Goal: Task Accomplishment & Management: Manage account settings

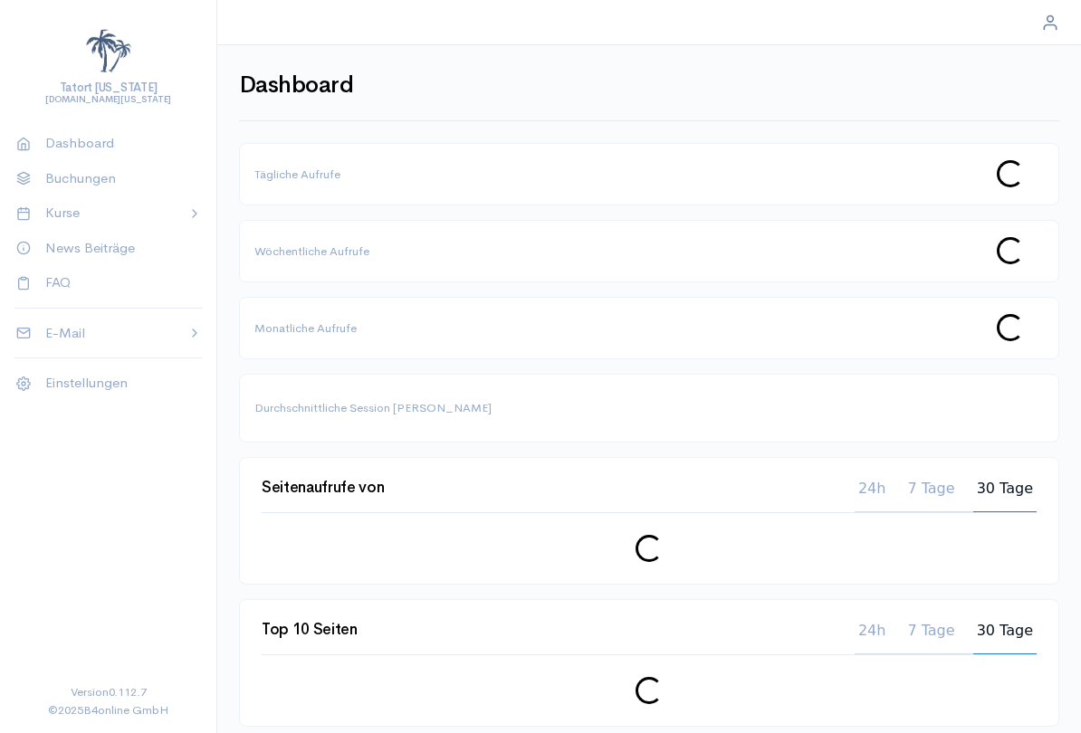
click at [103, 169] on p "Buchungen" at bounding box center [116, 178] width 142 height 21
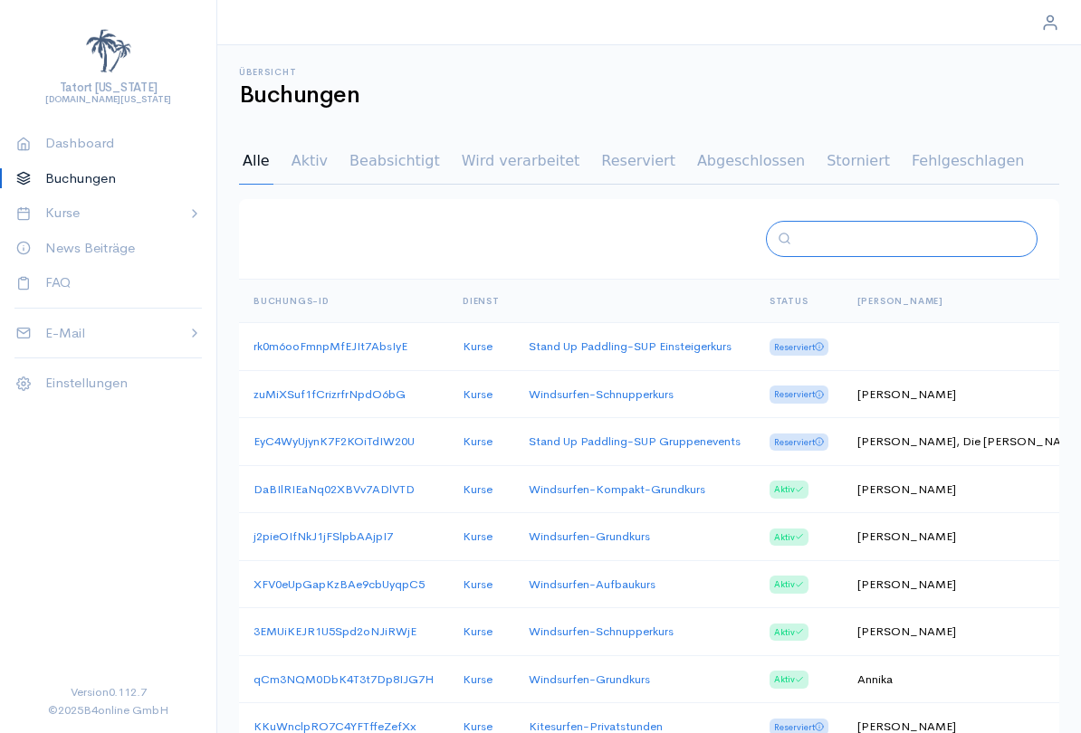
click at [891, 242] on input "text" at bounding box center [908, 239] width 220 height 21
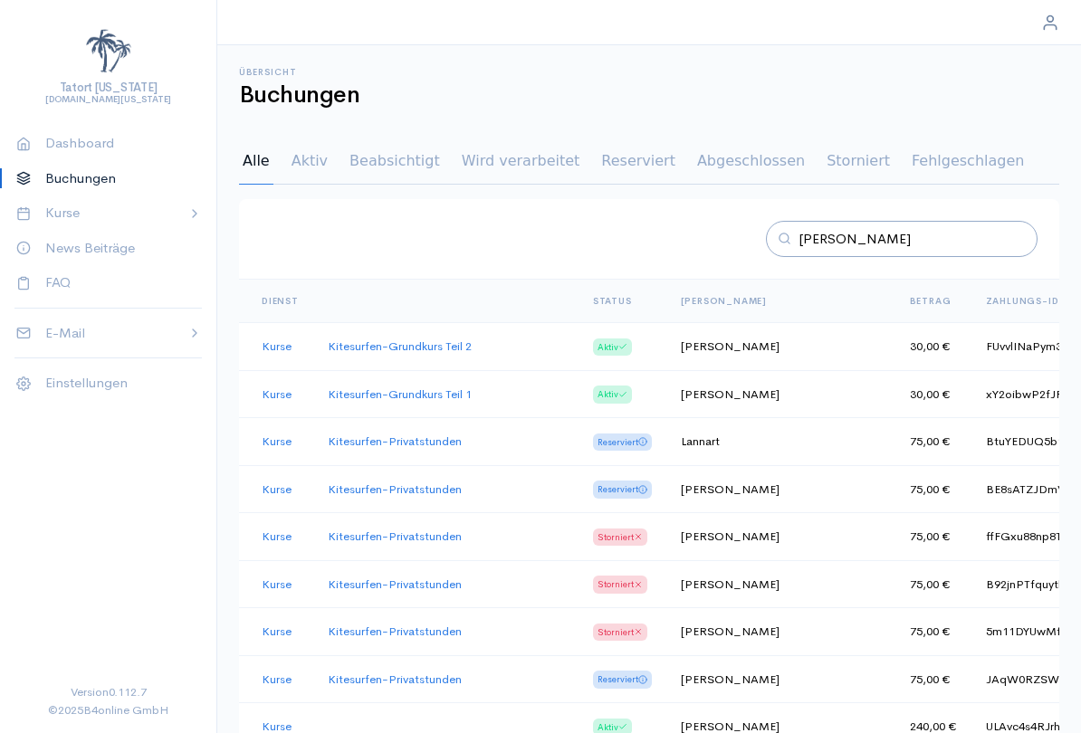
scroll to position [0, 207]
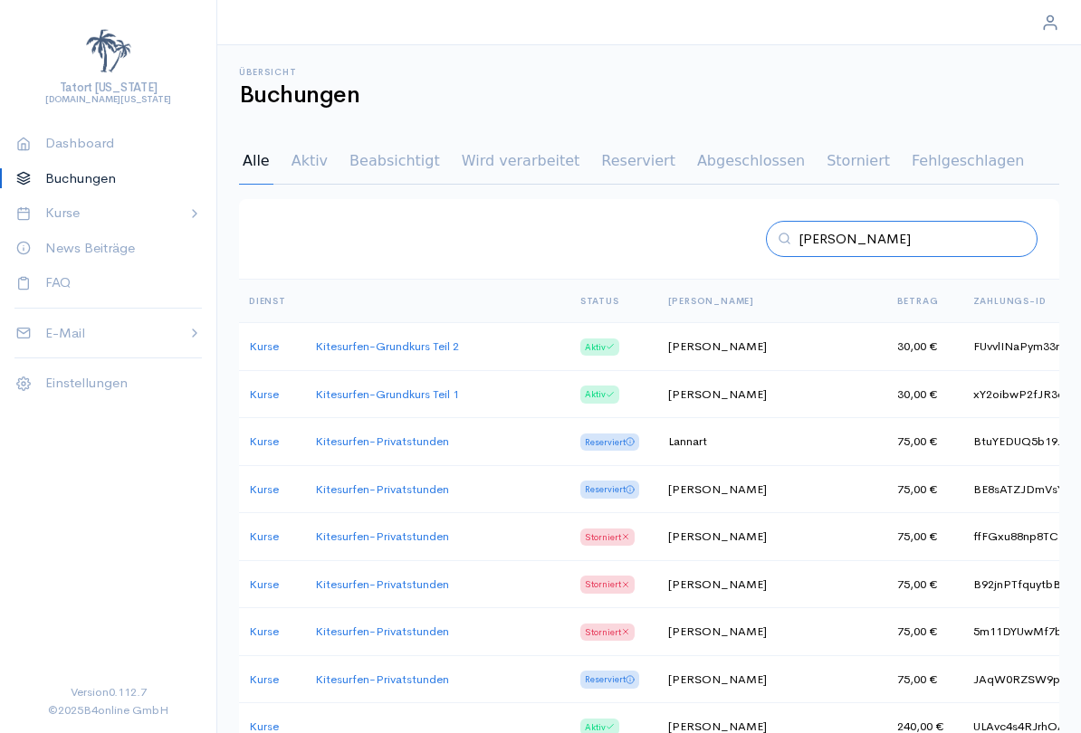
type input "[PERSON_NAME]"
click at [725, 334] on td "[PERSON_NAME]" at bounding box center [767, 347] width 229 height 48
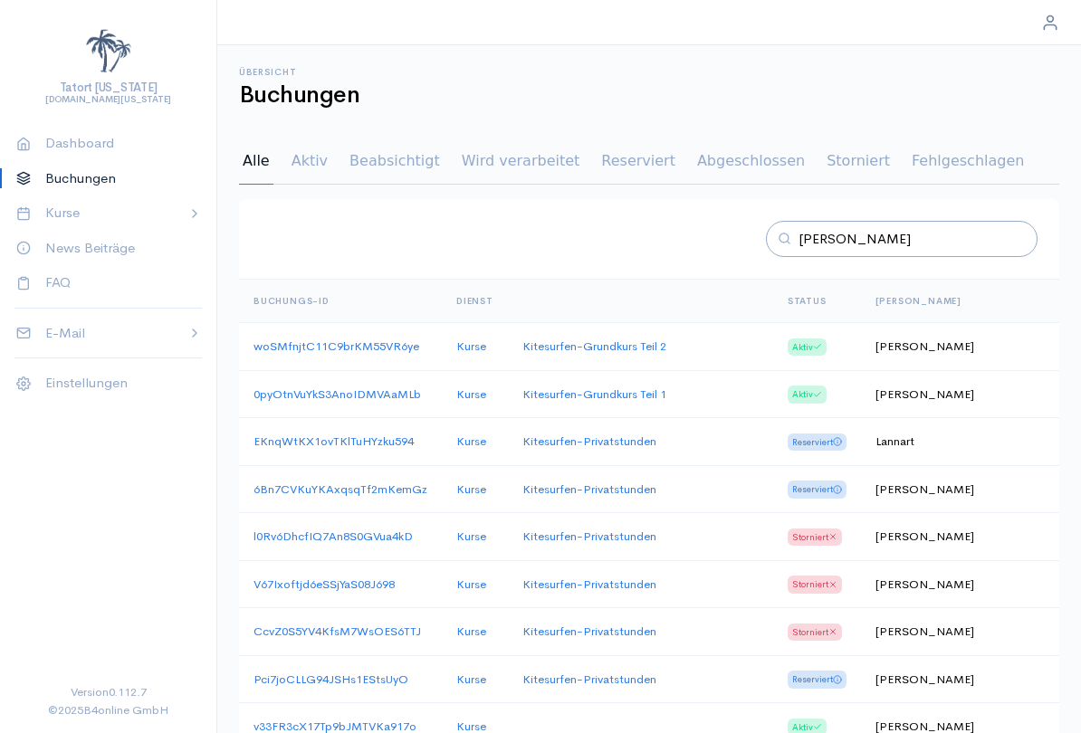
scroll to position [0, 0]
click at [380, 333] on td "woSMfnjtC11C9brKM55VR6ye" at bounding box center [340, 347] width 203 height 48
click at [725, 335] on td "Kitesurfen - Grundkurs Teil 2" at bounding box center [640, 347] width 265 height 48
click at [925, 342] on td "[PERSON_NAME]" at bounding box center [975, 347] width 229 height 48
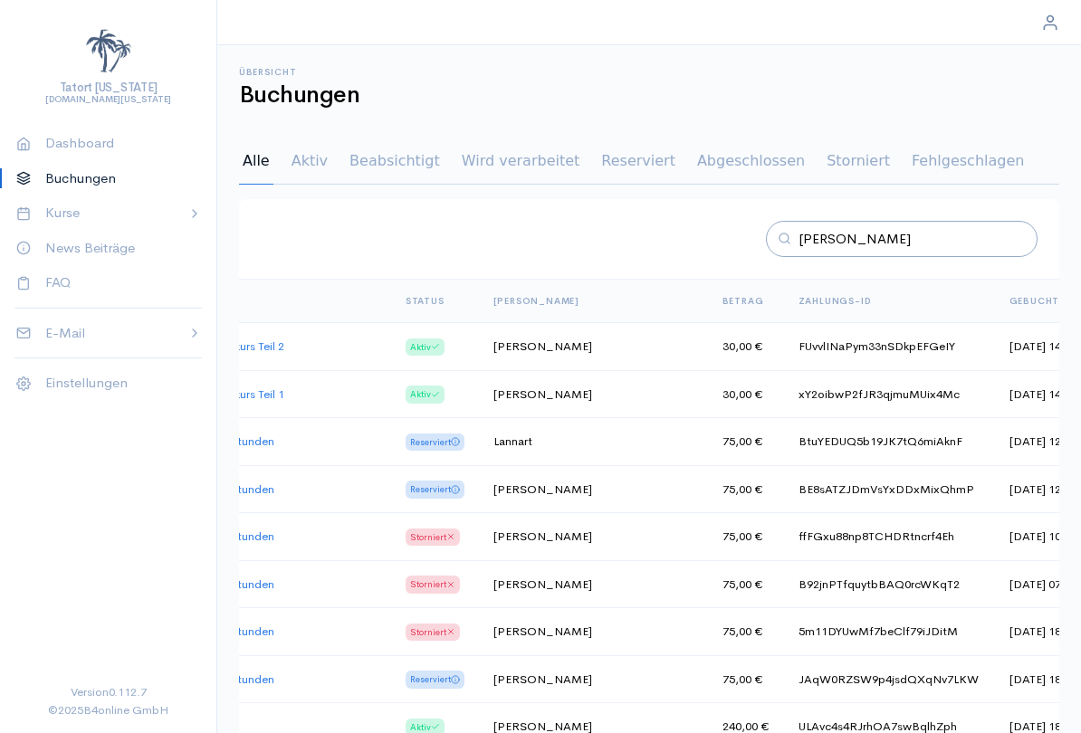
scroll to position [0, 381]
click at [996, 343] on td "[DATE] 14:14:25" at bounding box center [1052, 347] width 113 height 48
click at [854, 336] on td "FUvvlINaPym33nSDkpEFGeIY" at bounding box center [890, 347] width 211 height 48
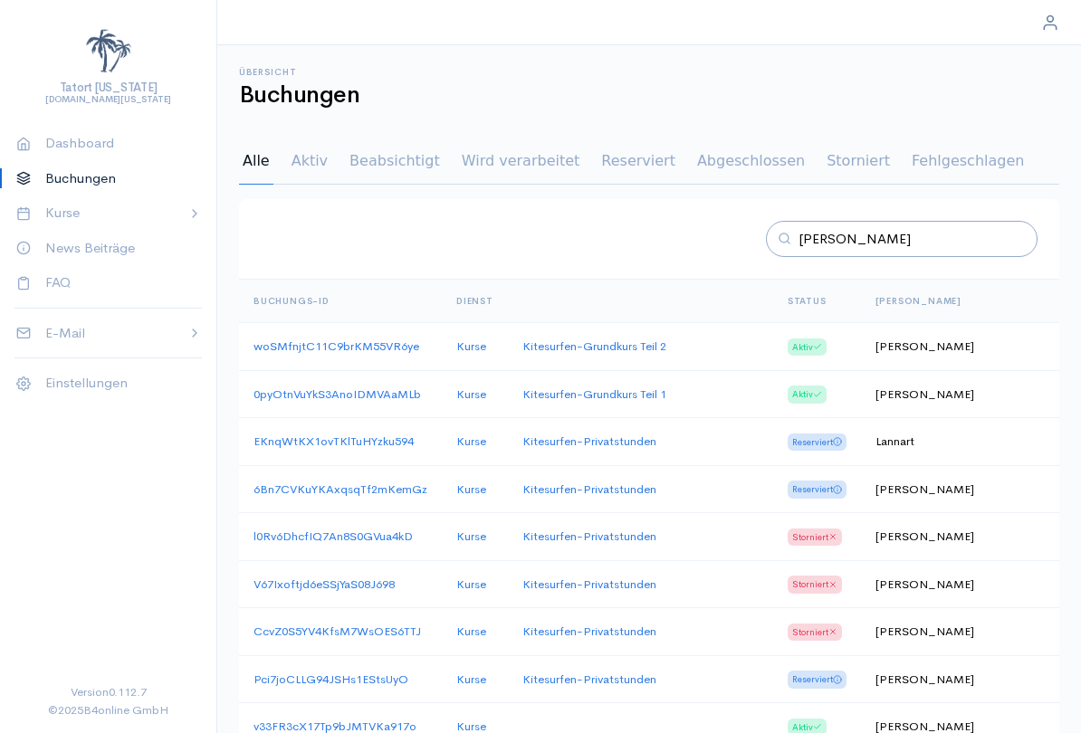
scroll to position [0, 0]
click at [389, 342] on link "woSMfnjtC11C9brKM55VR6ye" at bounding box center [336, 346] width 166 height 15
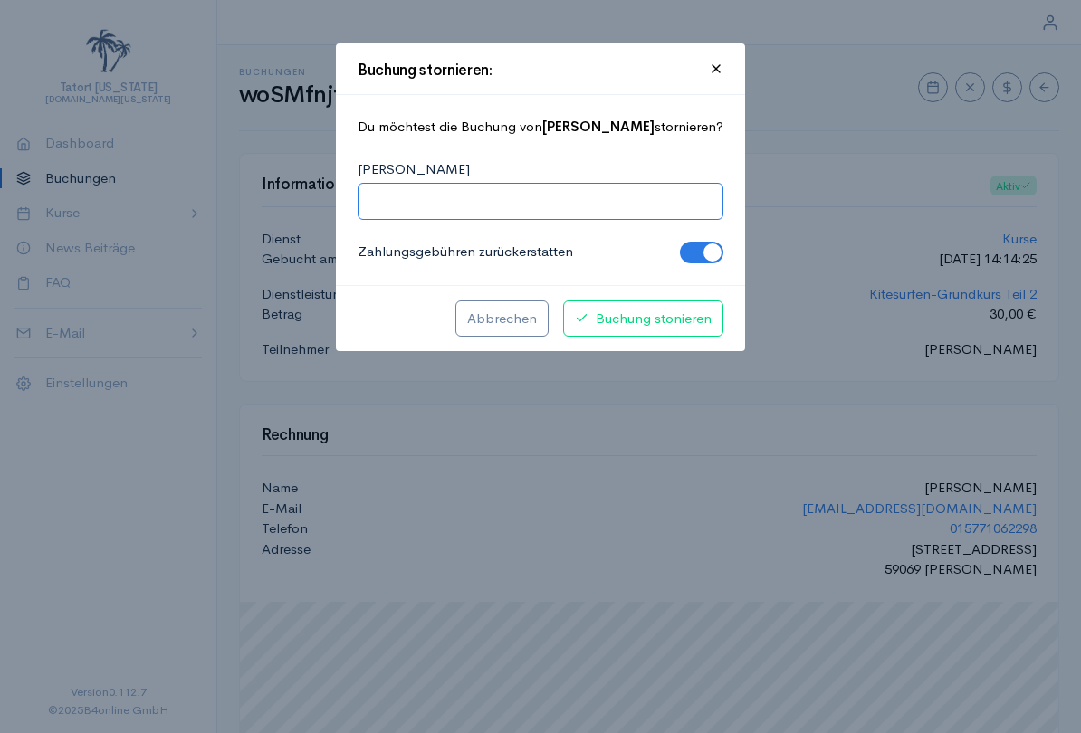
click at [604, 199] on input "[PERSON_NAME]" at bounding box center [540, 201] width 342 height 21
click at [522, 195] on input "Windmangel. Verschiebung war nicht möglich." at bounding box center [540, 201] width 342 height 21
type input "Windmangel. Verschiebung war nicht möglich."
click at [664, 315] on span "Buchung stonieren" at bounding box center [643, 319] width 137 height 21
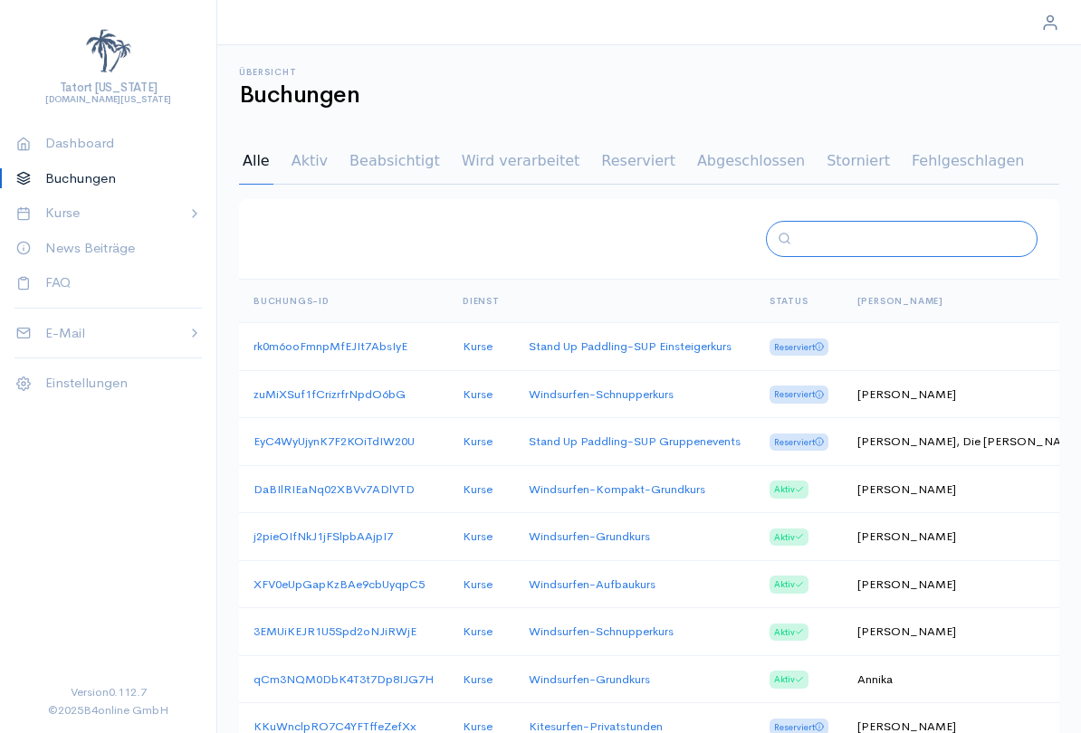
click at [892, 229] on input "text" at bounding box center [908, 239] width 220 height 21
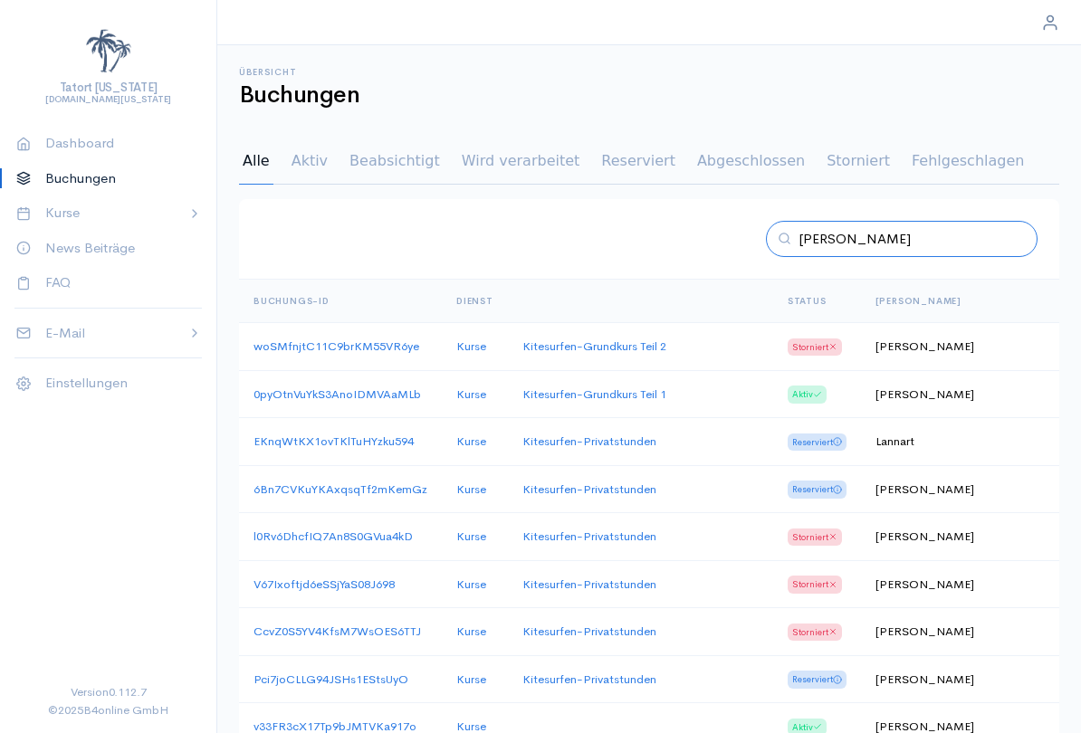
type input "[PERSON_NAME]"
click at [923, 388] on td "[PERSON_NAME]" at bounding box center [975, 394] width 229 height 48
click at [377, 386] on link "0pyOtnVuYkS3AnoIDMVAaMLb" at bounding box center [336, 393] width 167 height 15
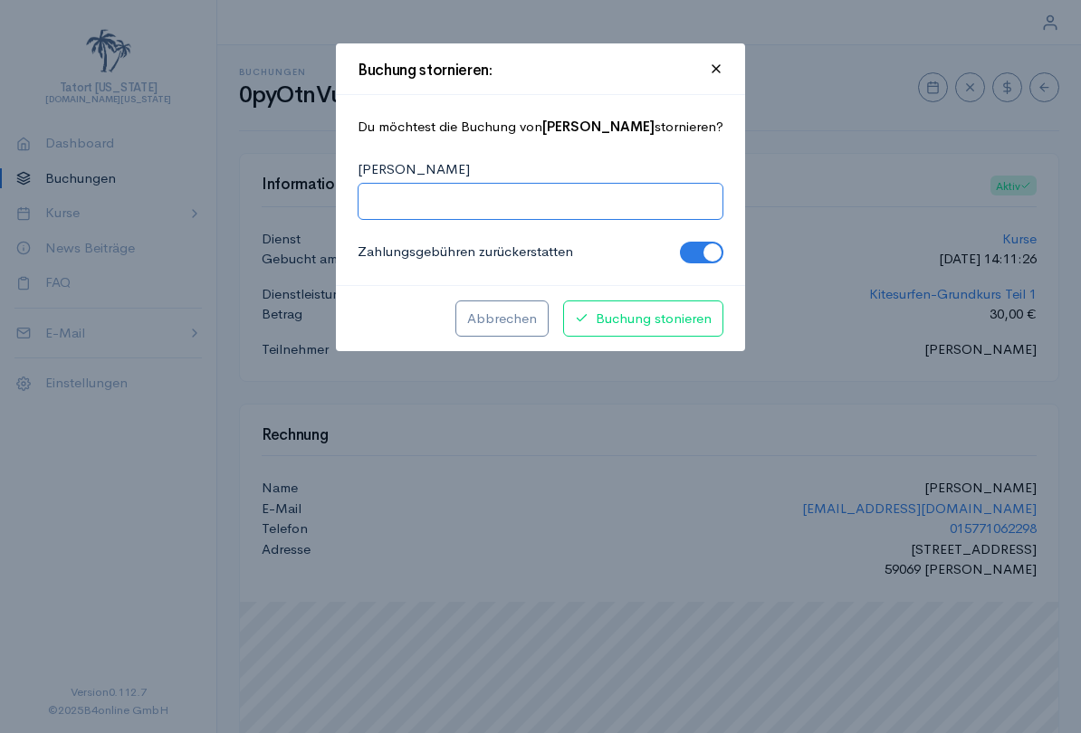
click at [493, 199] on input "[PERSON_NAME]" at bounding box center [540, 201] width 342 height 21
paste input "Windmangel. Verschiebung war nicht möglich."
type input "Windmangel. Verschiebung war nicht möglich."
click at [671, 306] on button "Buchung stonieren" at bounding box center [643, 318] width 160 height 37
